Goal: Task Accomplishment & Management: Use online tool/utility

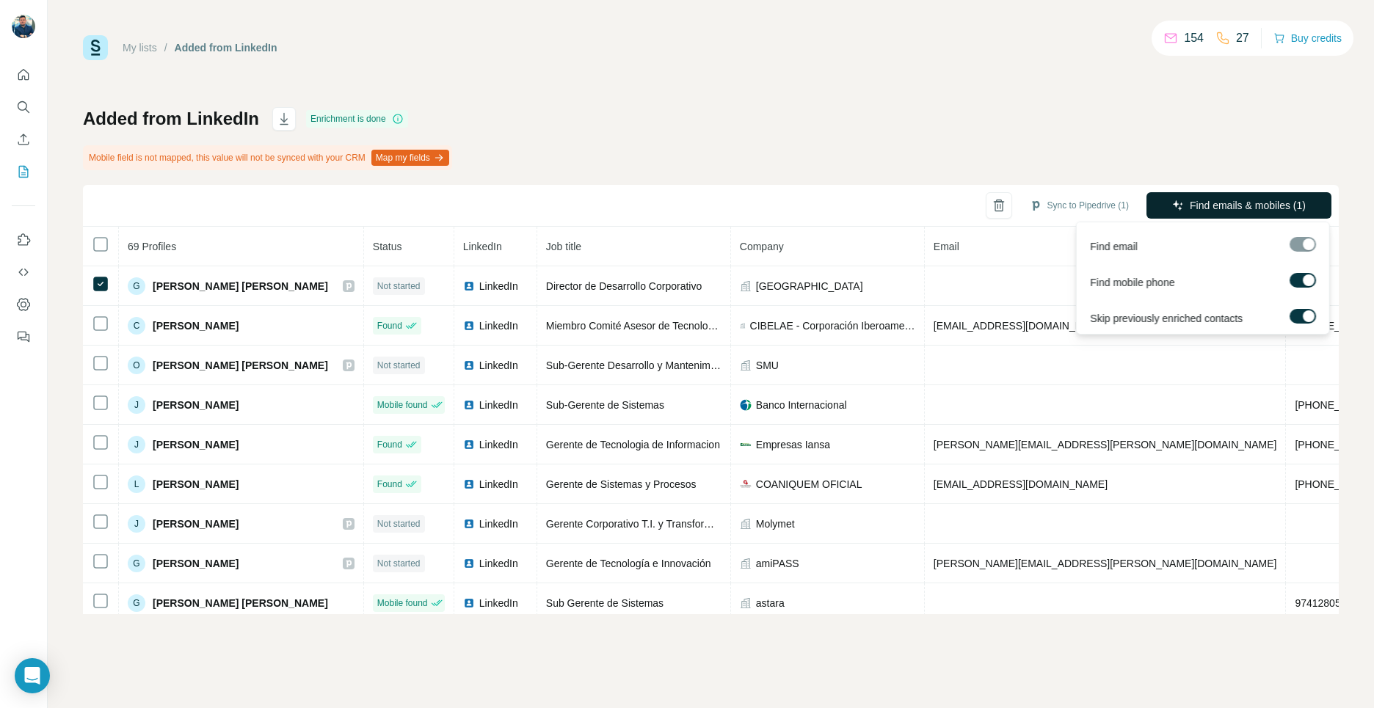
click at [1243, 208] on span "Find emails & mobiles (1)" at bounding box center [1248, 205] width 116 height 15
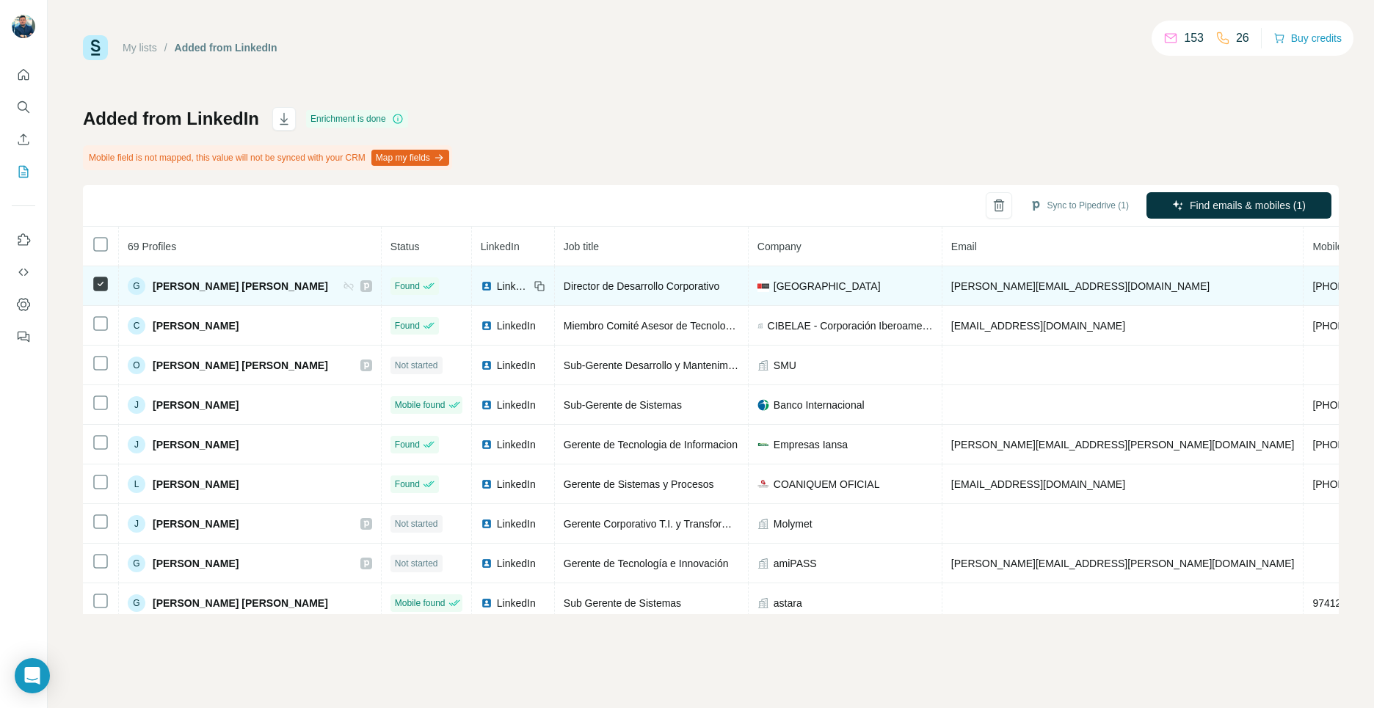
click at [362, 289] on icon at bounding box center [366, 286] width 9 height 12
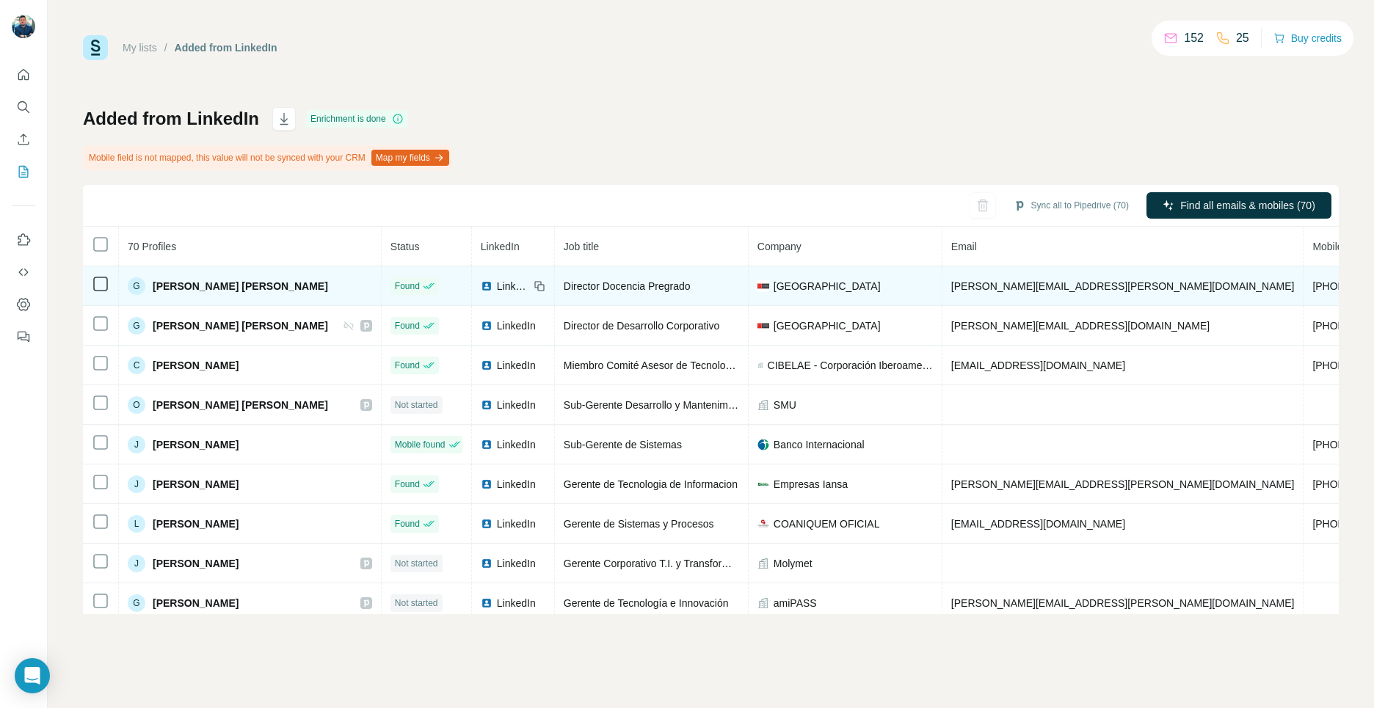
click at [335, 283] on td "G Gustavo Alfredo Pavez von Martens" at bounding box center [250, 286] width 263 height 40
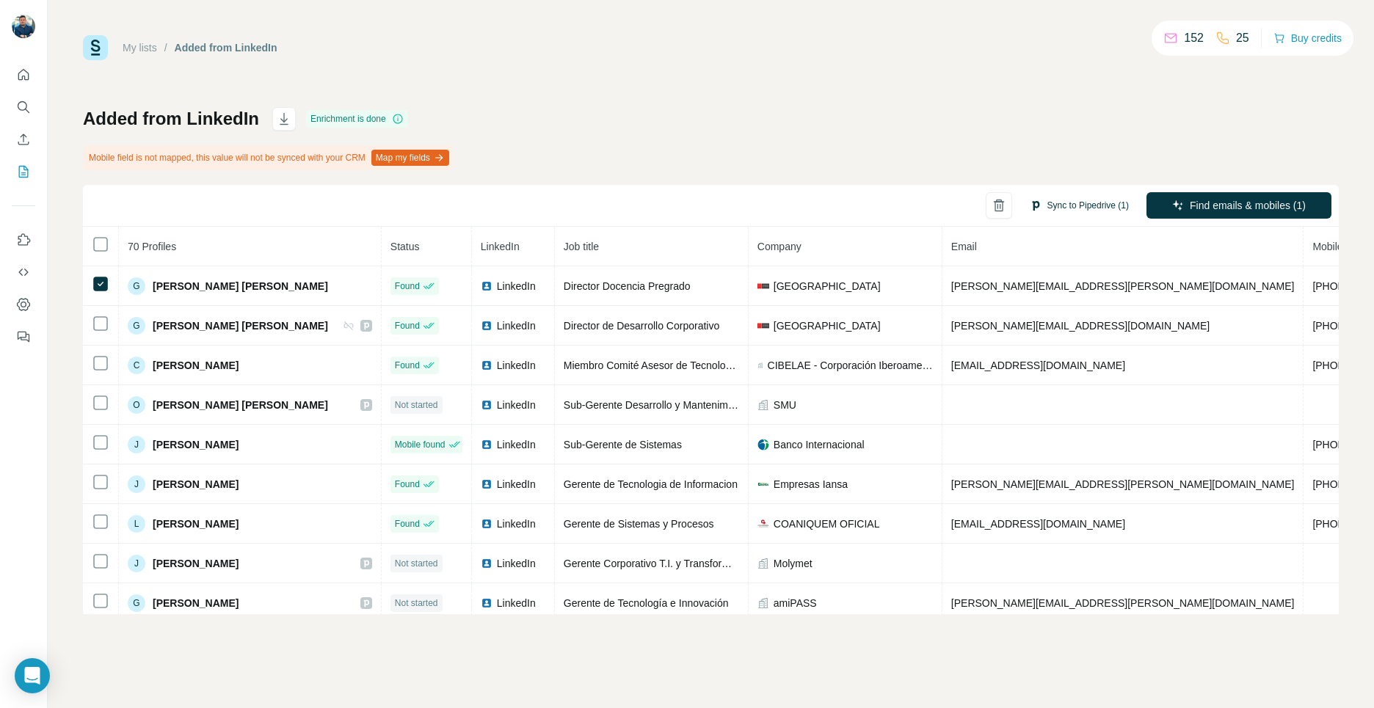
click at [1070, 209] on button "Sync to Pipedrive (1)" at bounding box center [1080, 206] width 120 height 22
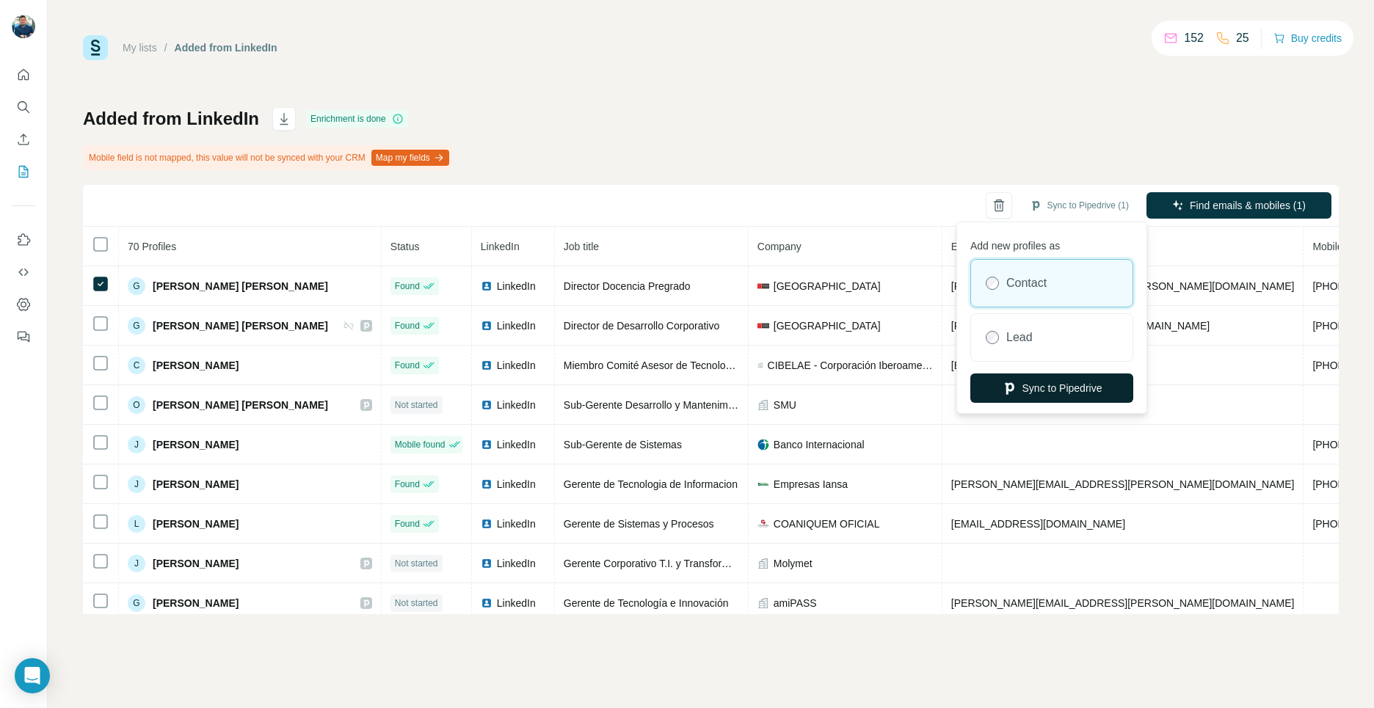
click at [1058, 391] on button "Sync to Pipedrive" at bounding box center [1051, 388] width 163 height 29
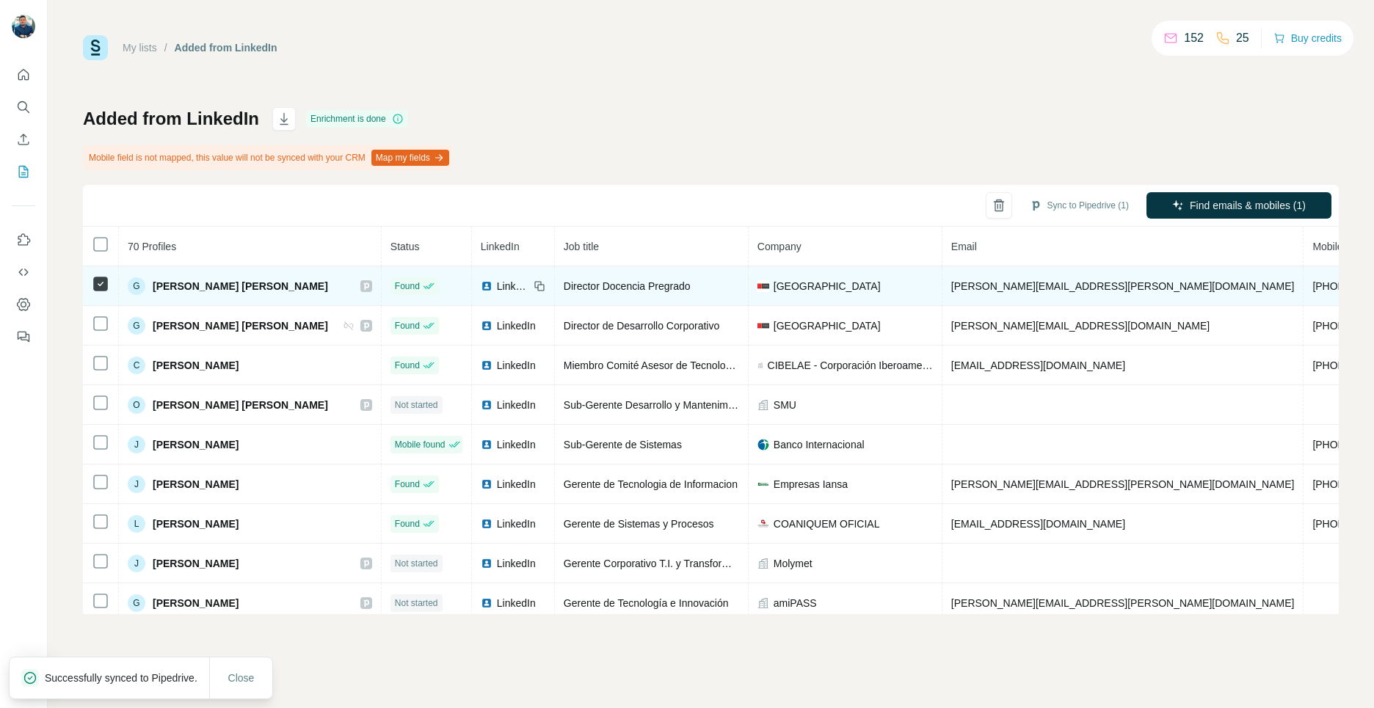
click at [363, 287] on icon at bounding box center [365, 286] width 5 height 7
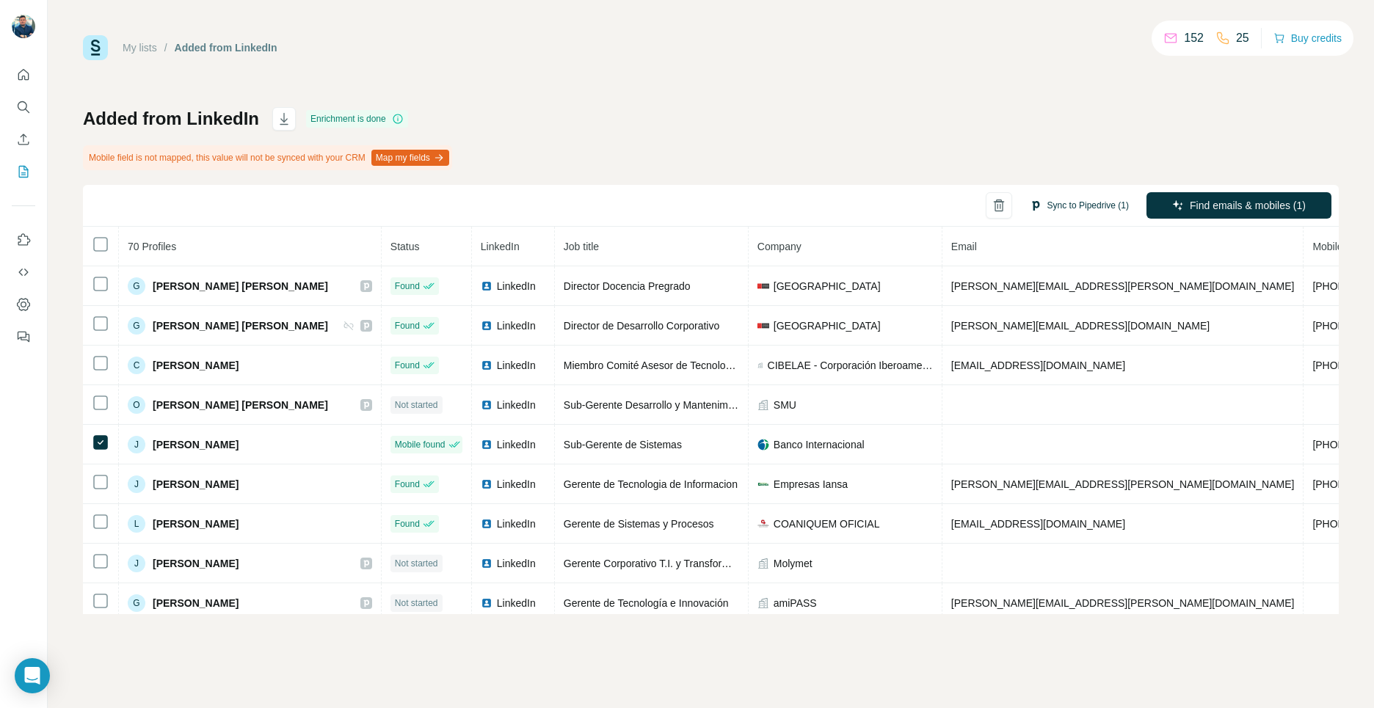
click at [1095, 203] on button "Sync to Pipedrive (1)" at bounding box center [1080, 206] width 120 height 22
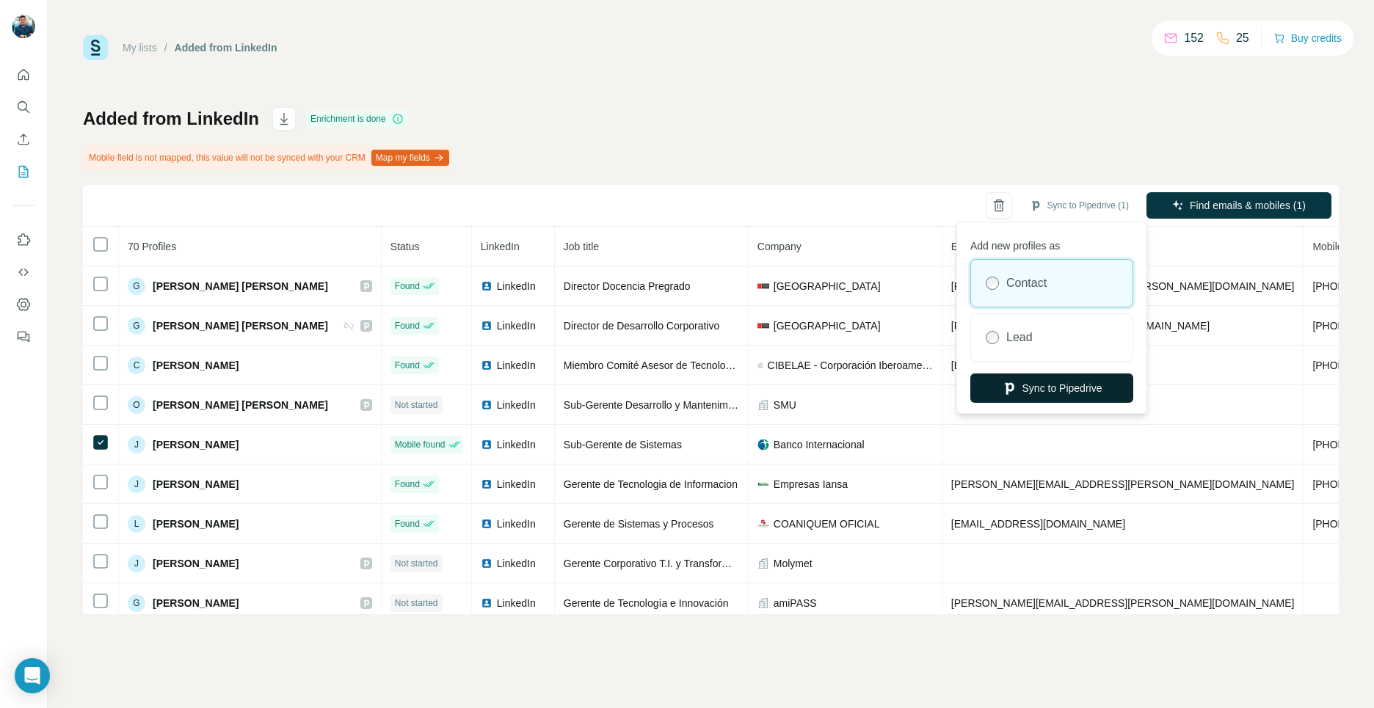
click at [1047, 385] on button "Sync to Pipedrive" at bounding box center [1051, 388] width 163 height 29
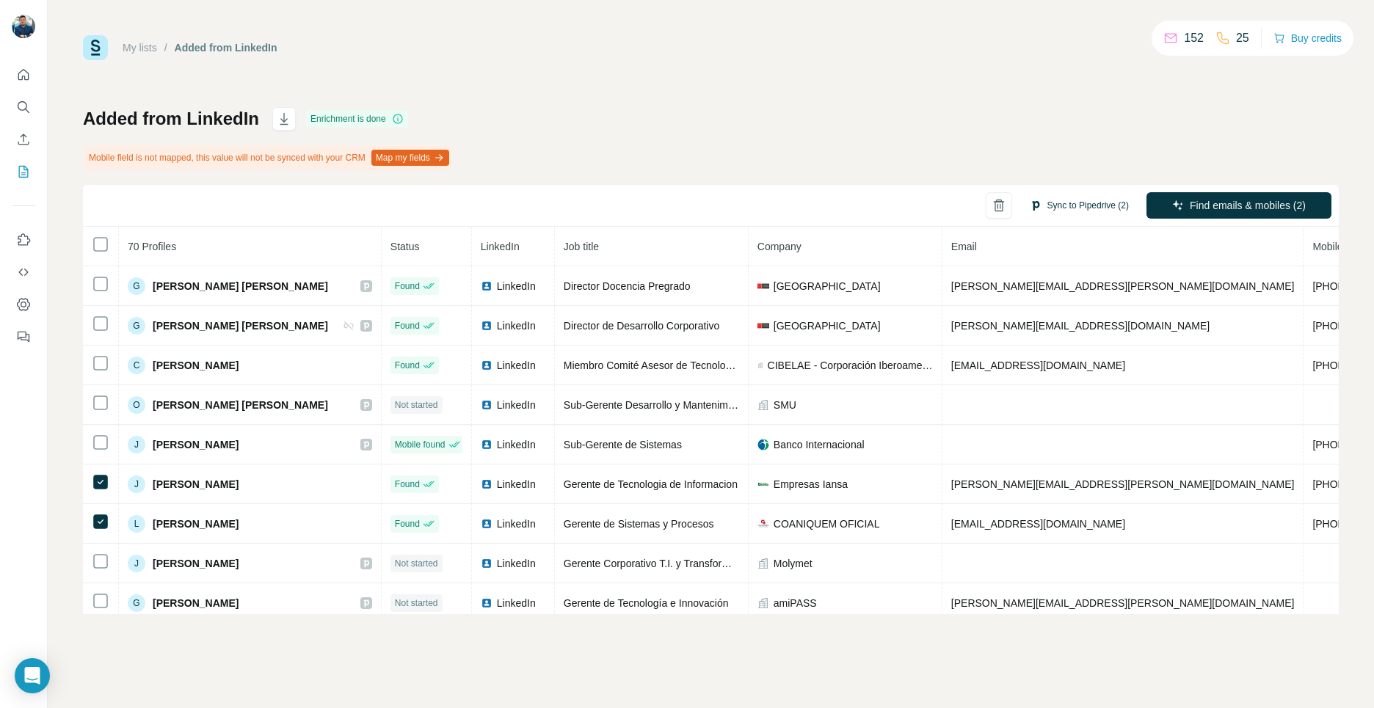
click at [1060, 208] on button "Sync to Pipedrive (2)" at bounding box center [1080, 206] width 120 height 22
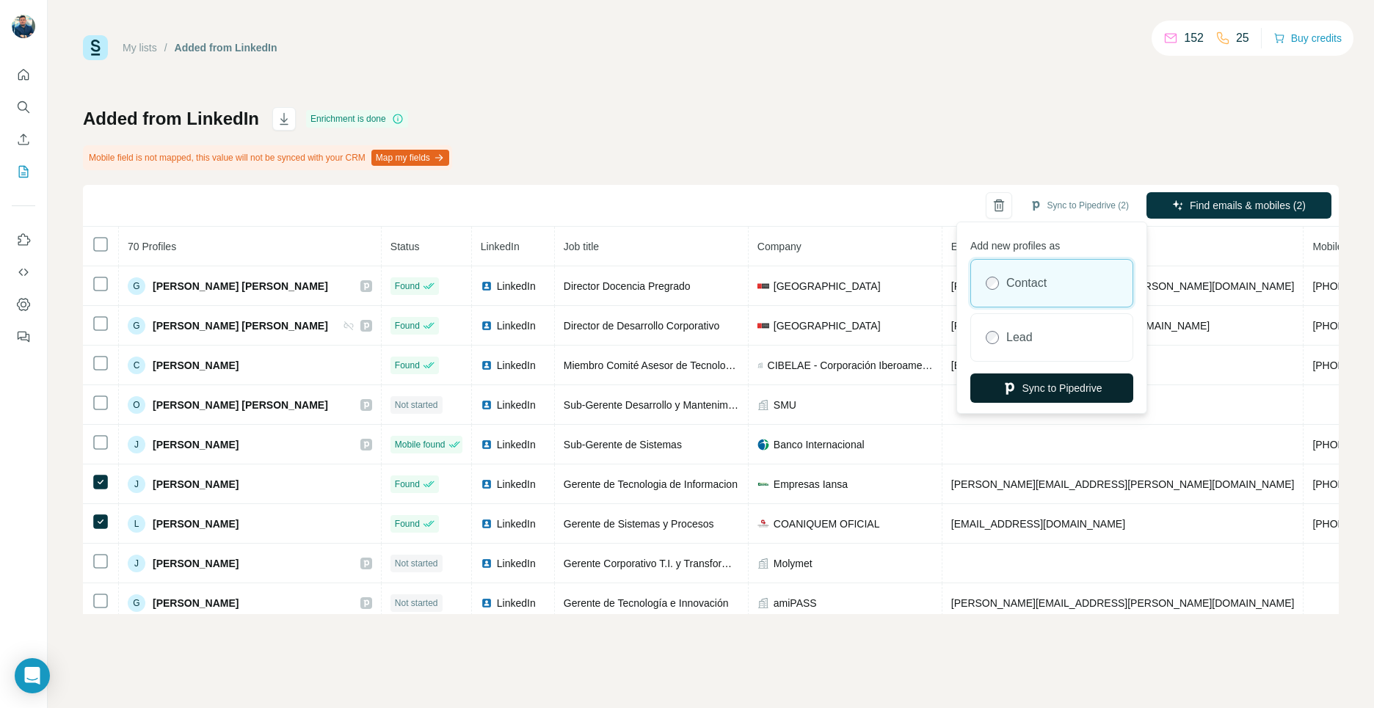
click at [1032, 393] on button "Sync to Pipedrive" at bounding box center [1051, 388] width 163 height 29
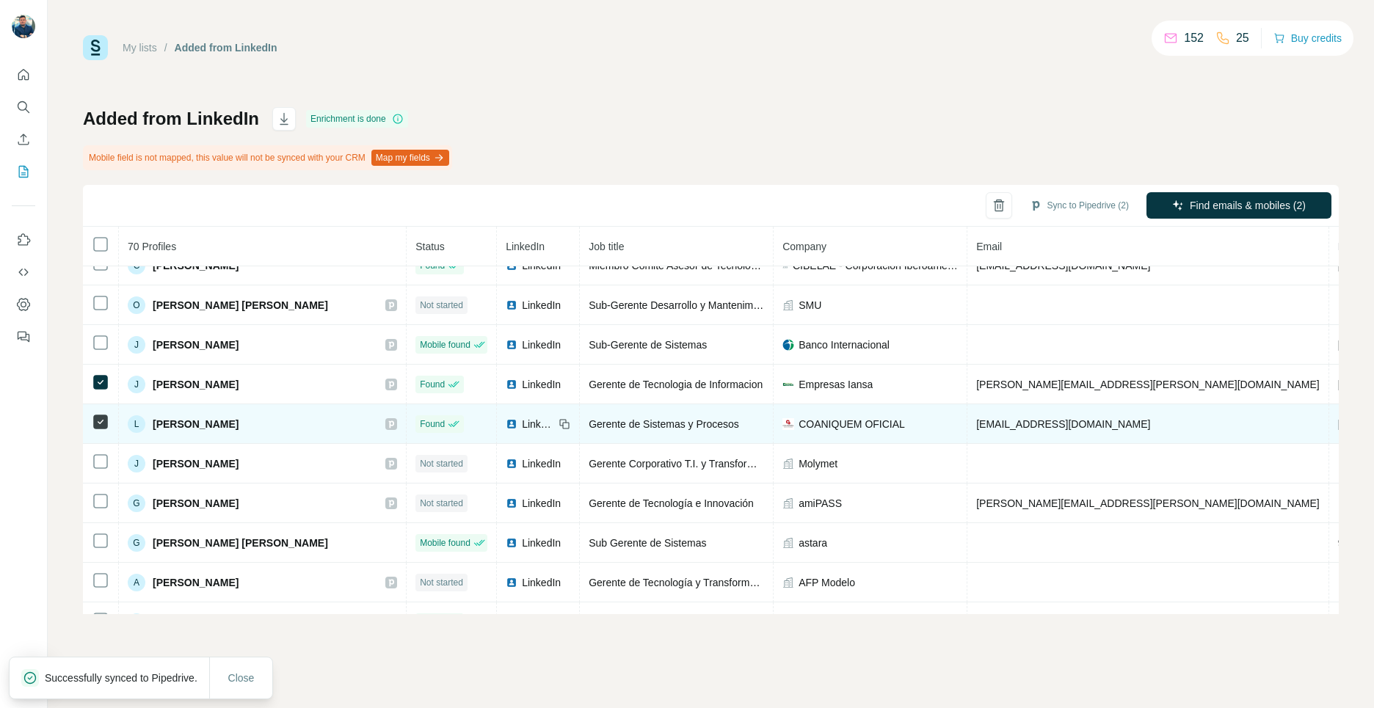
scroll to position [126, 0]
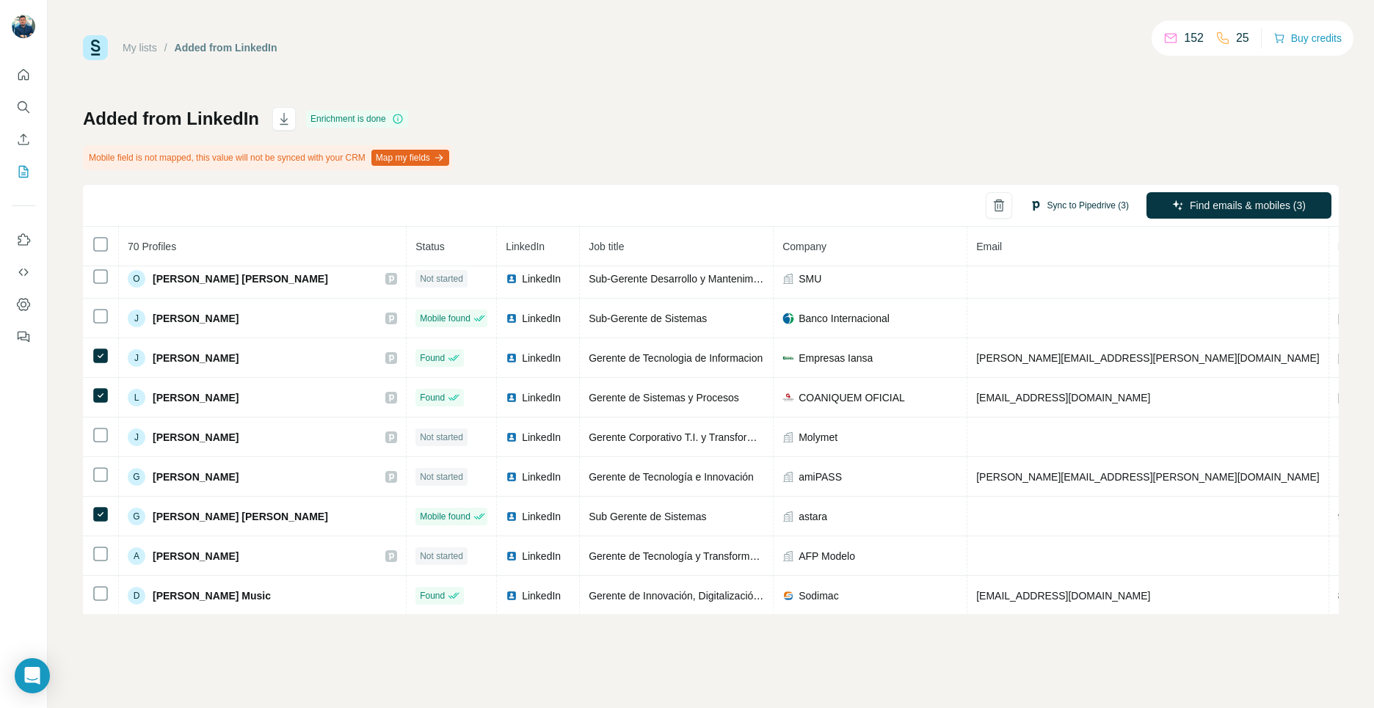
click at [1070, 208] on button "Sync to Pipedrive (3)" at bounding box center [1080, 206] width 120 height 22
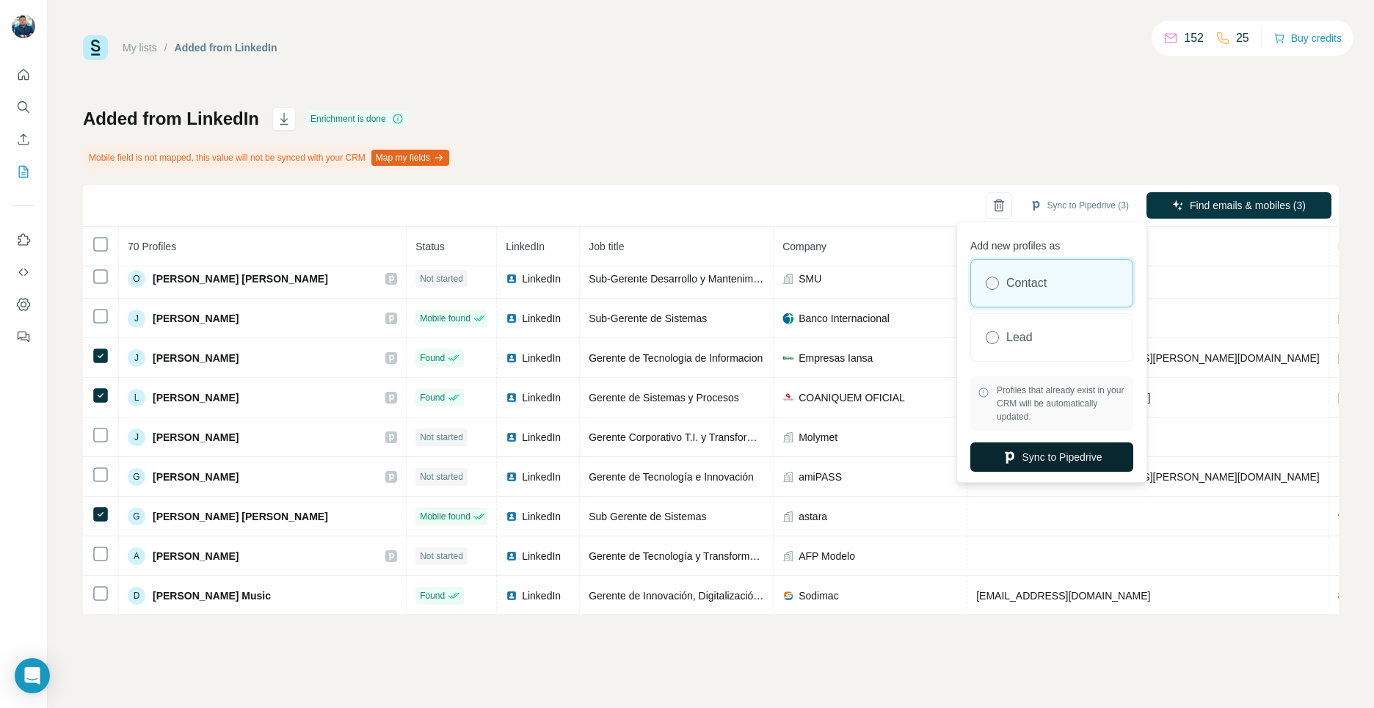
click at [1040, 460] on button "Sync to Pipedrive" at bounding box center [1051, 457] width 163 height 29
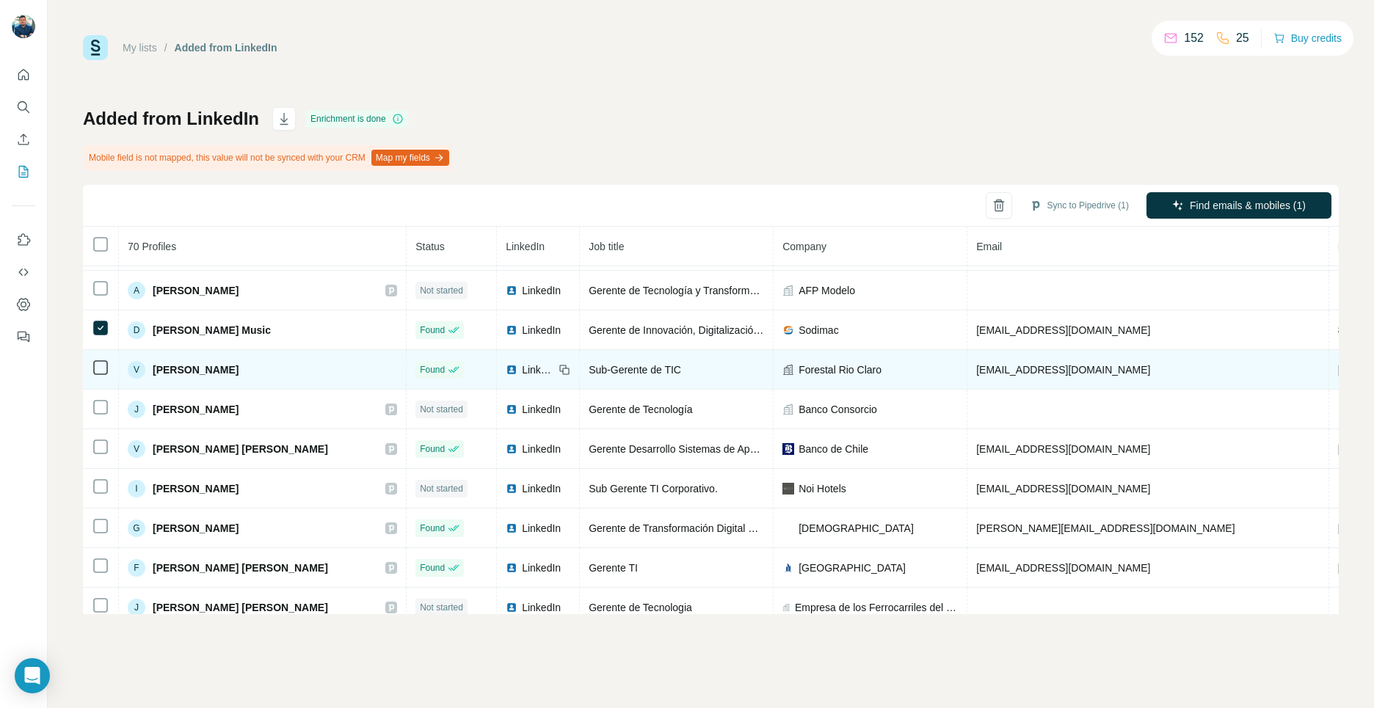
scroll to position [391, 0]
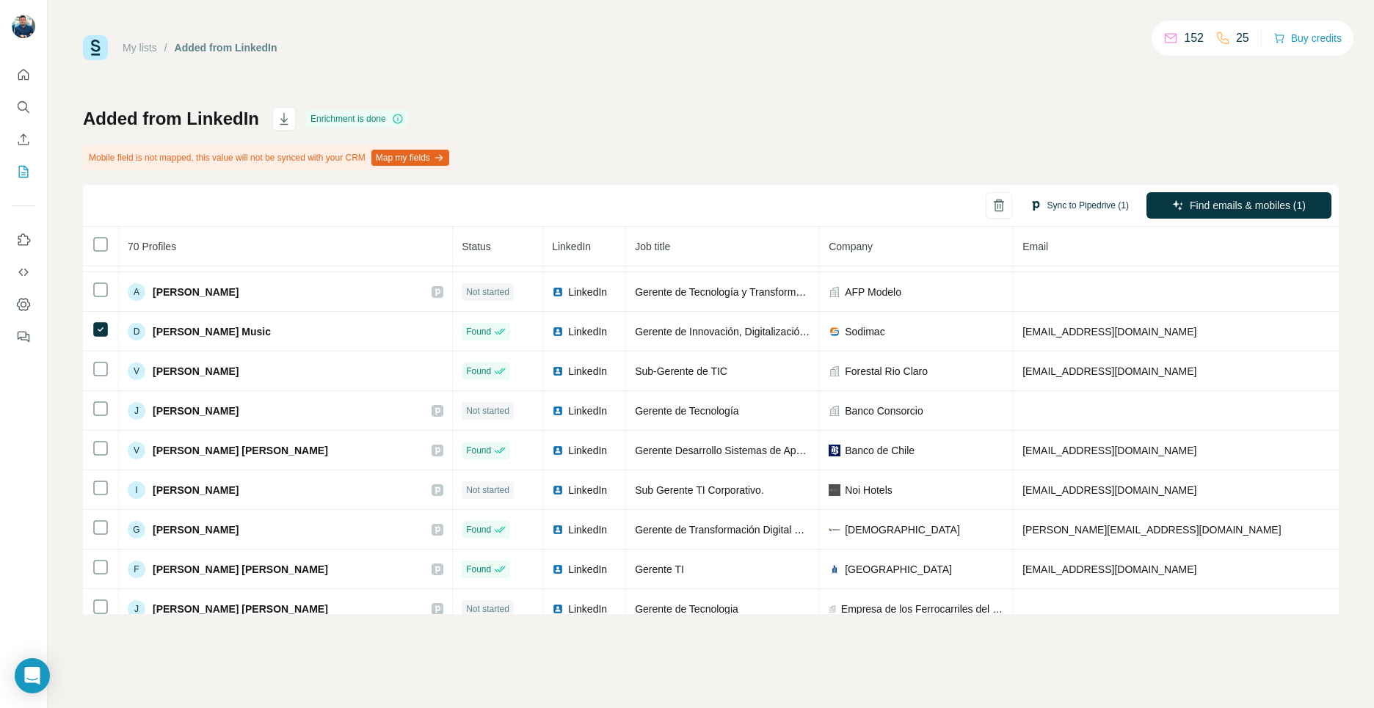
click at [1072, 203] on button "Sync to Pipedrive (1)" at bounding box center [1080, 206] width 120 height 22
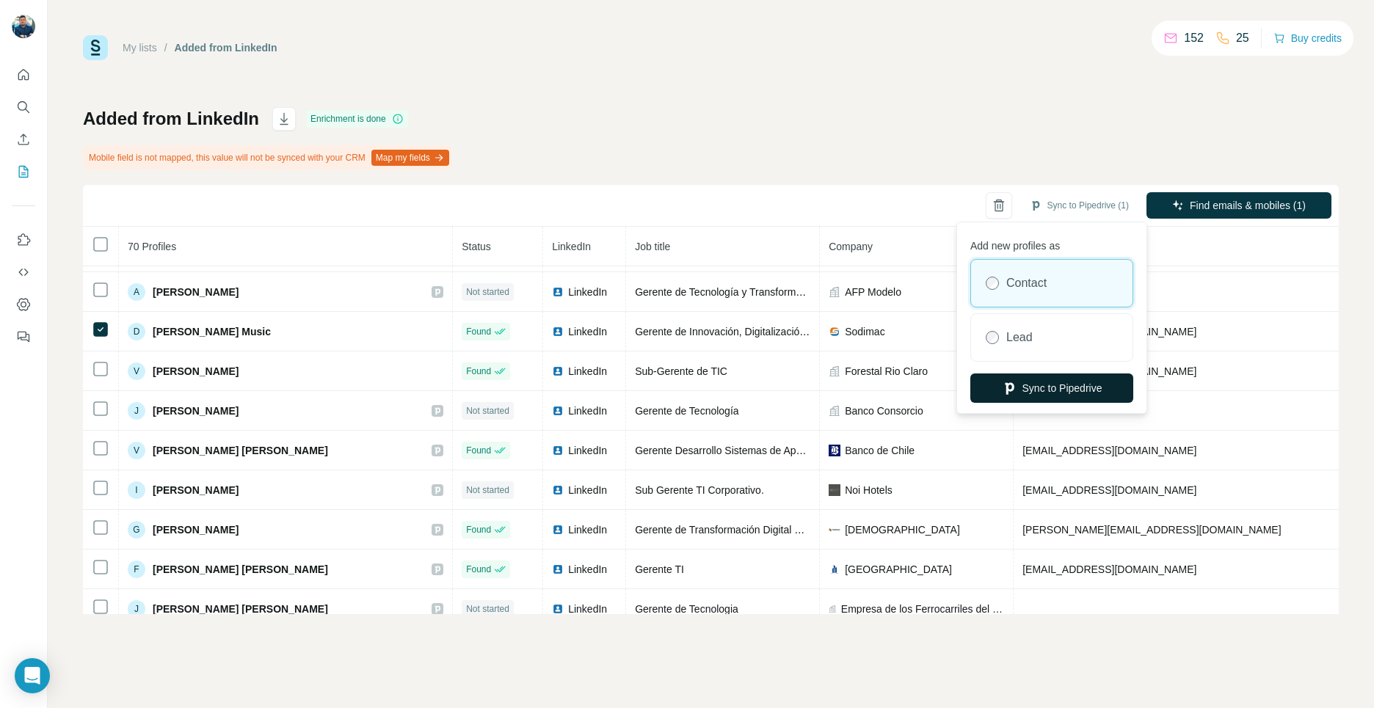
click at [1034, 392] on button "Sync to Pipedrive" at bounding box center [1051, 388] width 163 height 29
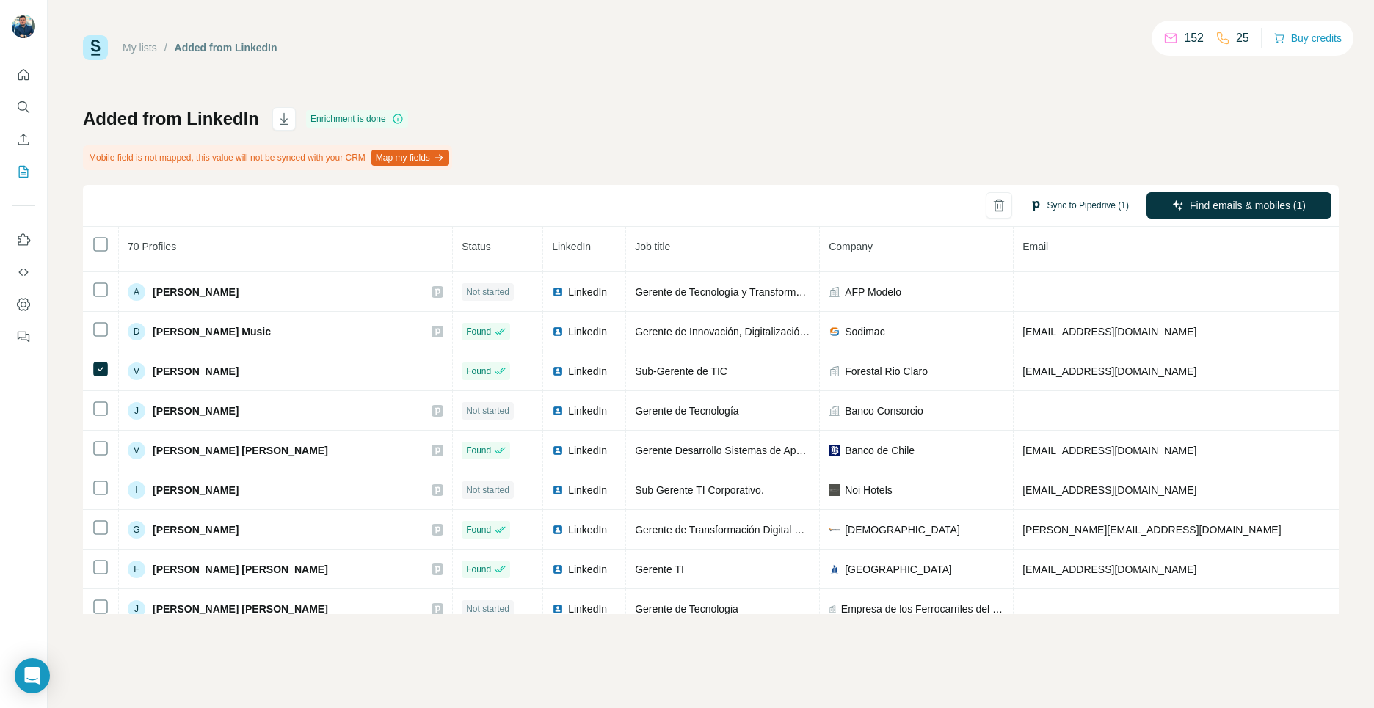
click at [1054, 200] on button "Sync to Pipedrive (1)" at bounding box center [1080, 206] width 120 height 22
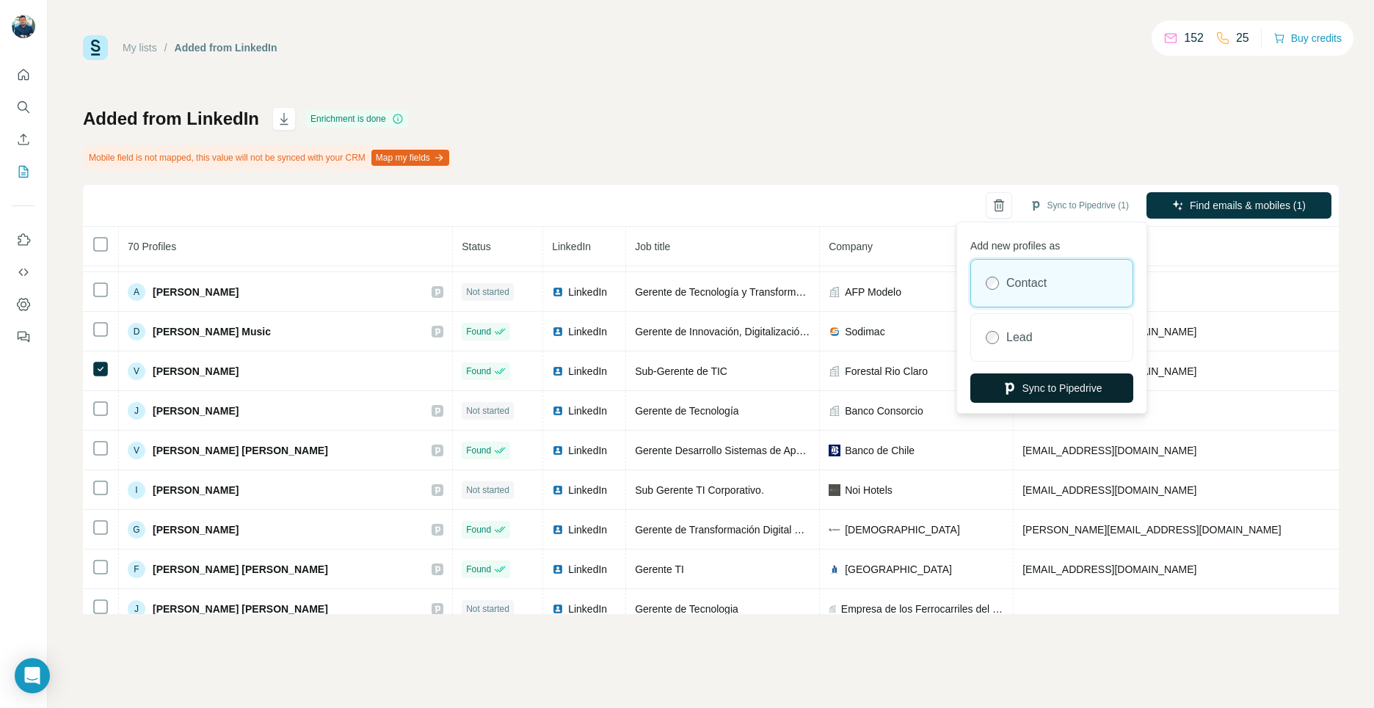
click at [1029, 388] on button "Sync to Pipedrive" at bounding box center [1051, 388] width 163 height 29
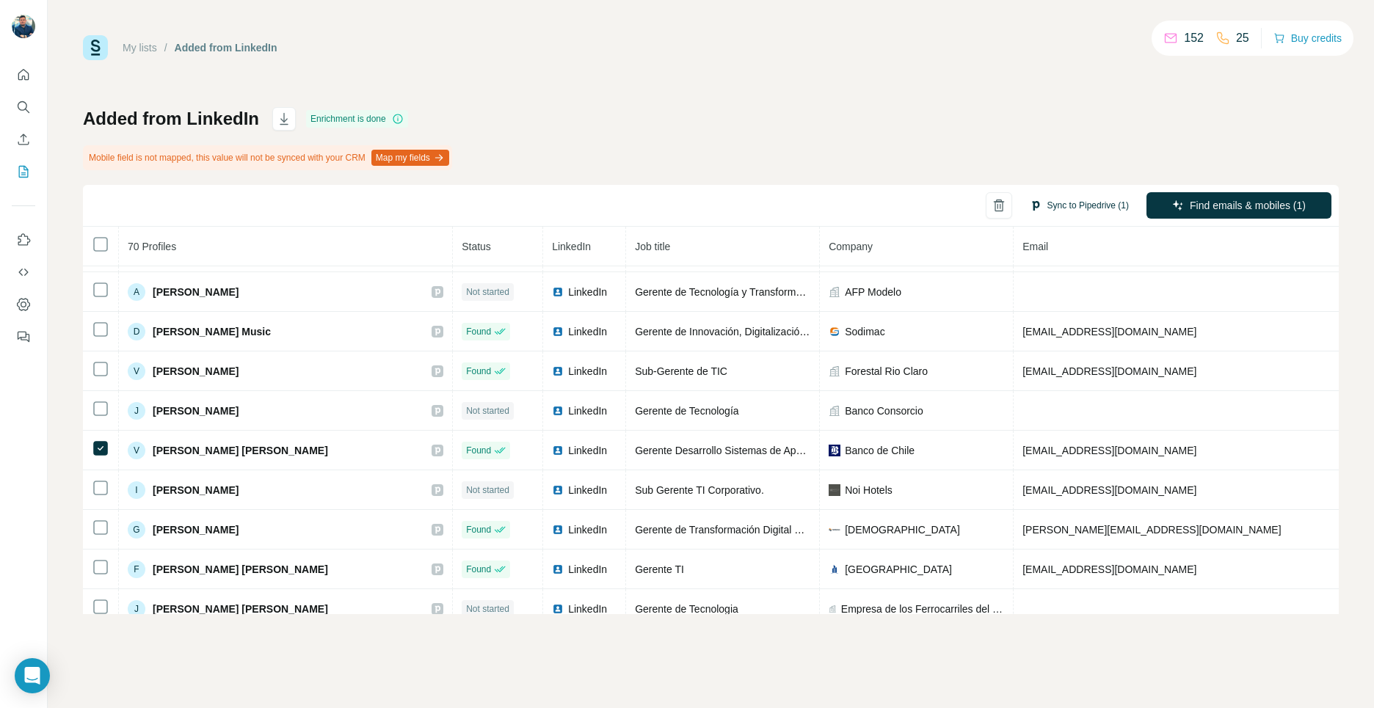
click at [1074, 211] on button "Sync to Pipedrive (1)" at bounding box center [1080, 206] width 120 height 22
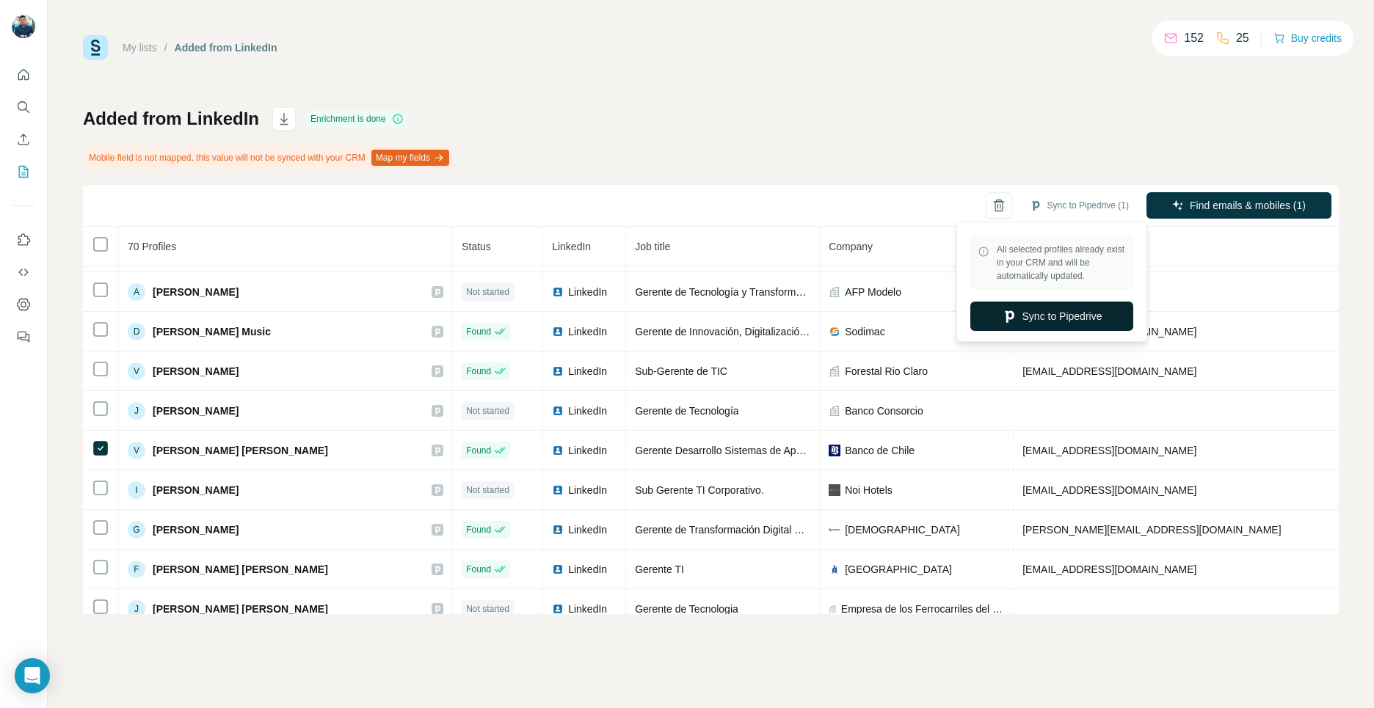
click at [1054, 312] on button "Sync to Pipedrive" at bounding box center [1051, 316] width 163 height 29
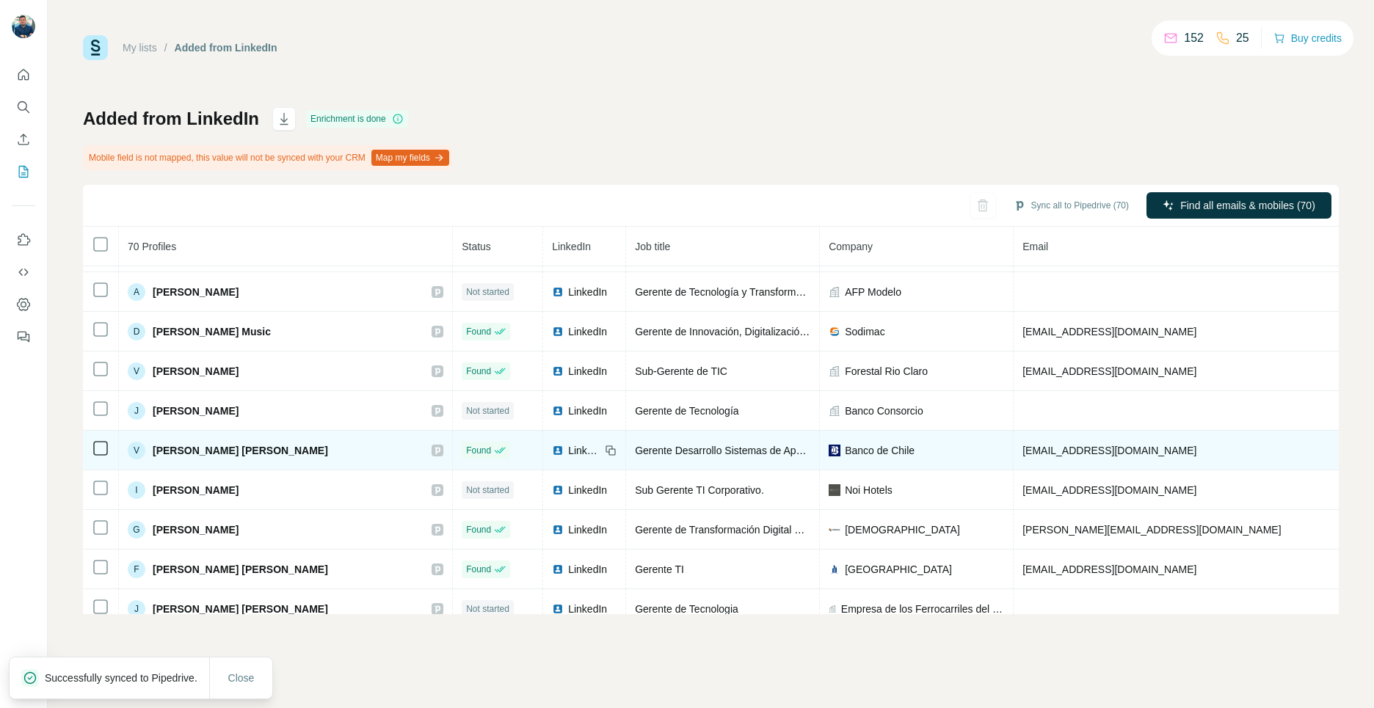
click at [433, 445] on icon at bounding box center [437, 451] width 9 height 12
